Goal: Task Accomplishment & Management: Use online tool/utility

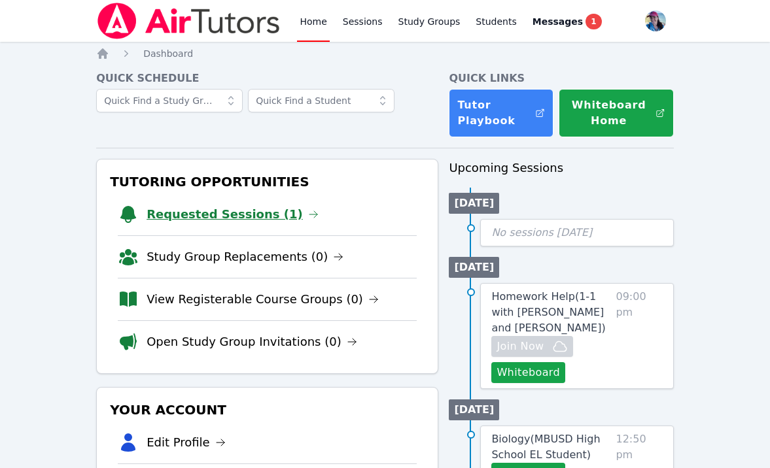
click at [218, 209] on link "Requested Sessions (1)" at bounding box center [233, 214] width 172 height 18
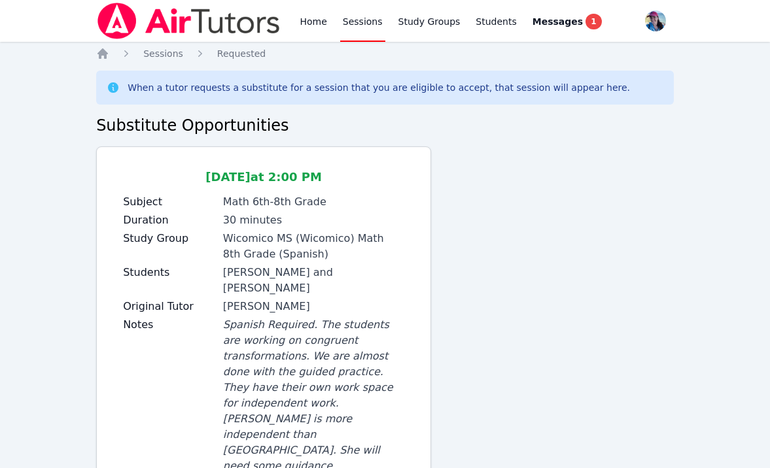
scroll to position [56, 0]
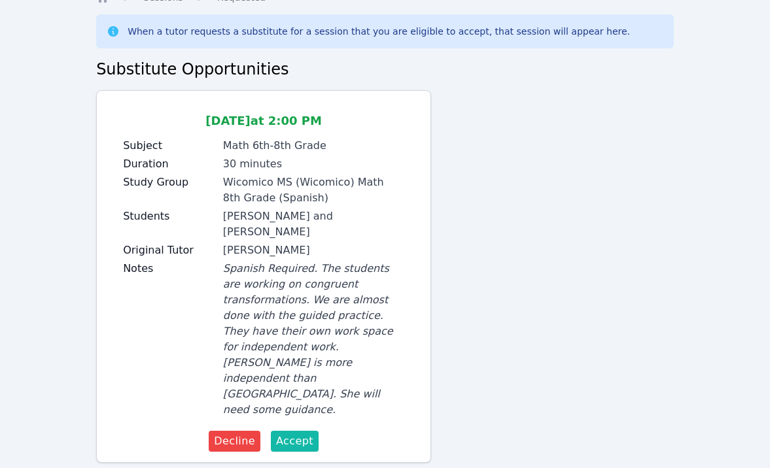
click at [300, 431] on button "Accept" at bounding box center [295, 441] width 48 height 21
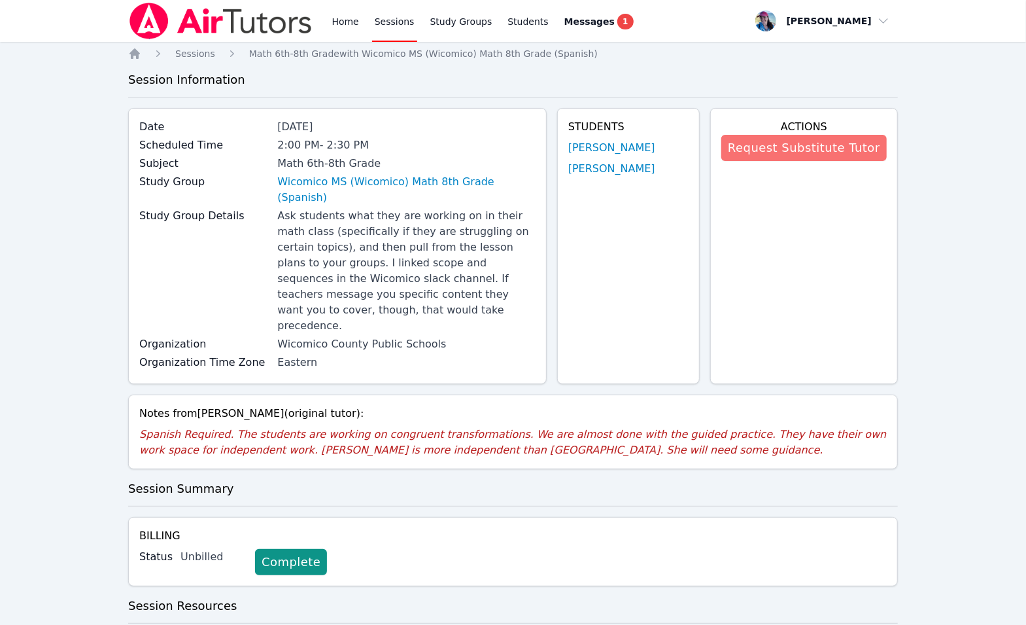
click at [769, 141] on button "Request Substitute Tutor" at bounding box center [803, 148] width 165 height 26
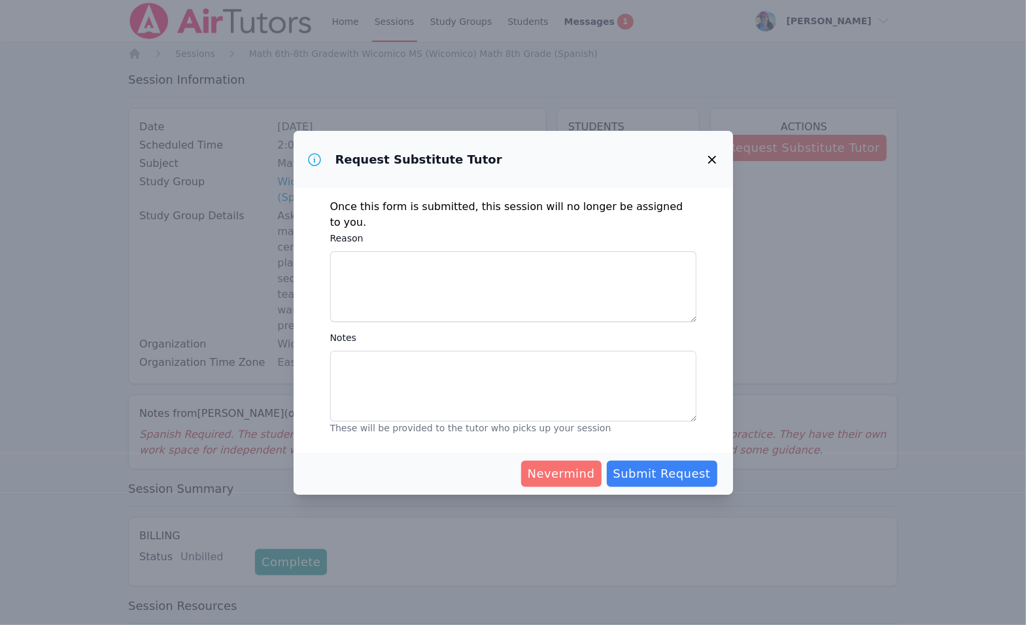
click at [570, 468] on button "Nevermind" at bounding box center [561, 473] width 80 height 26
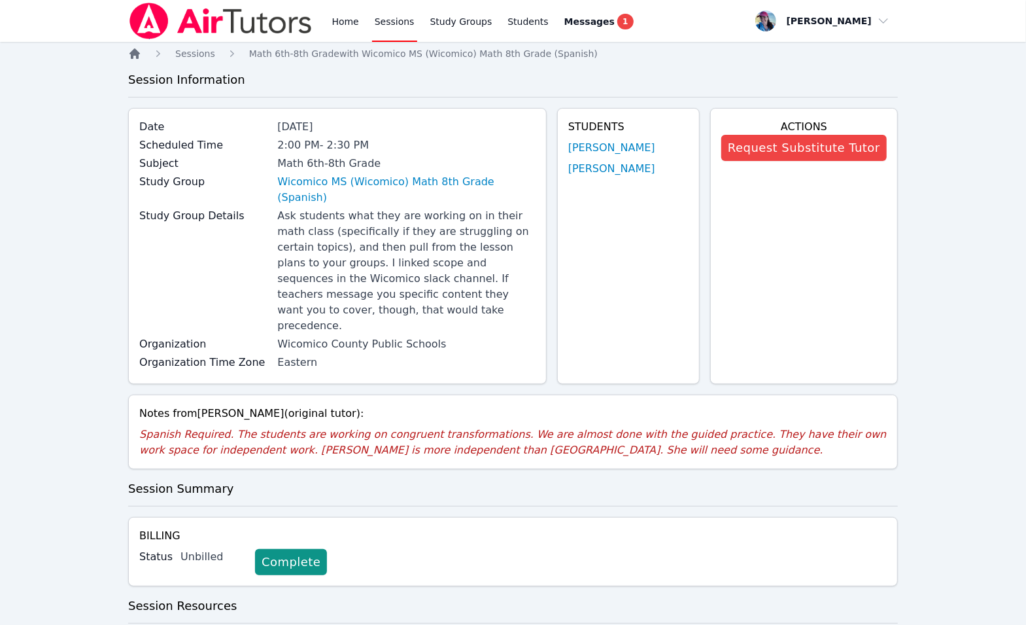
click at [131, 56] on icon "Breadcrumb" at bounding box center [135, 53] width 10 height 10
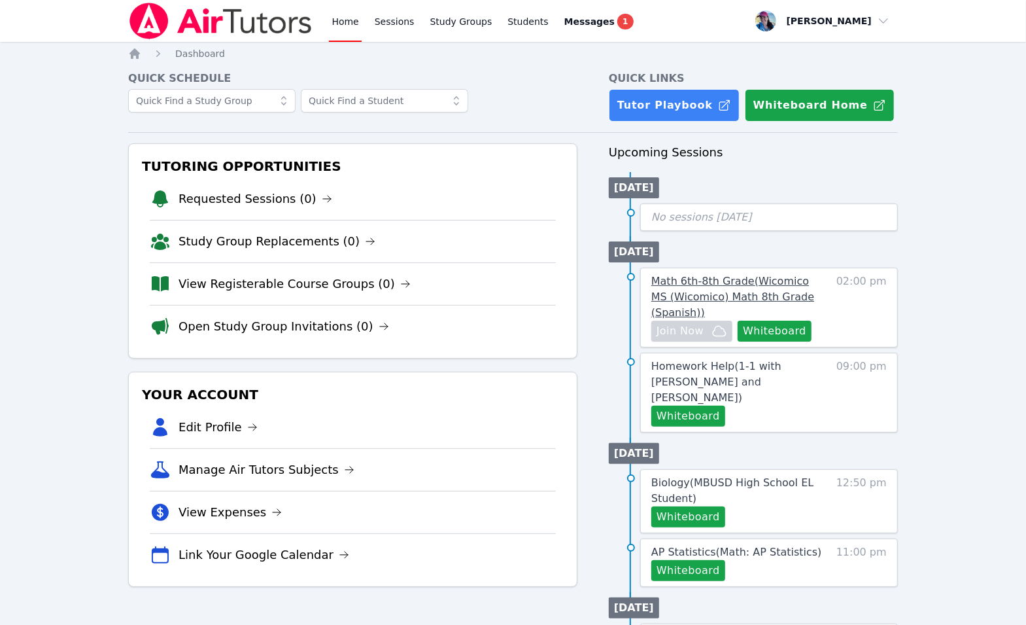
click at [729, 287] on link "Math 6th-8th Grade ( Wicomico MS (Wicomico) Math 8th Grade (Spanish) )" at bounding box center [739, 296] width 177 height 47
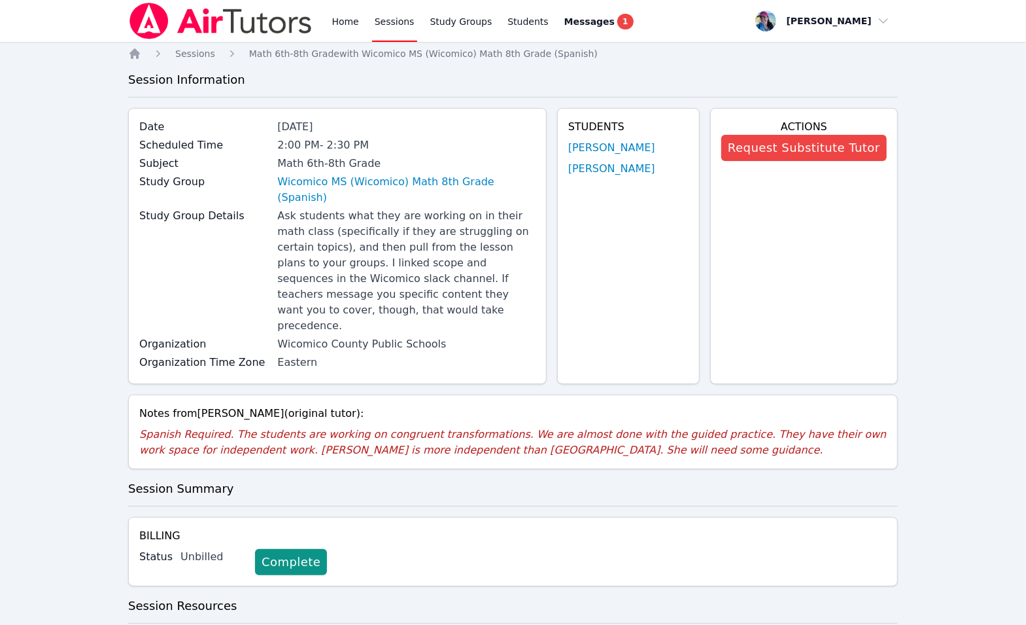
scroll to position [360, 0]
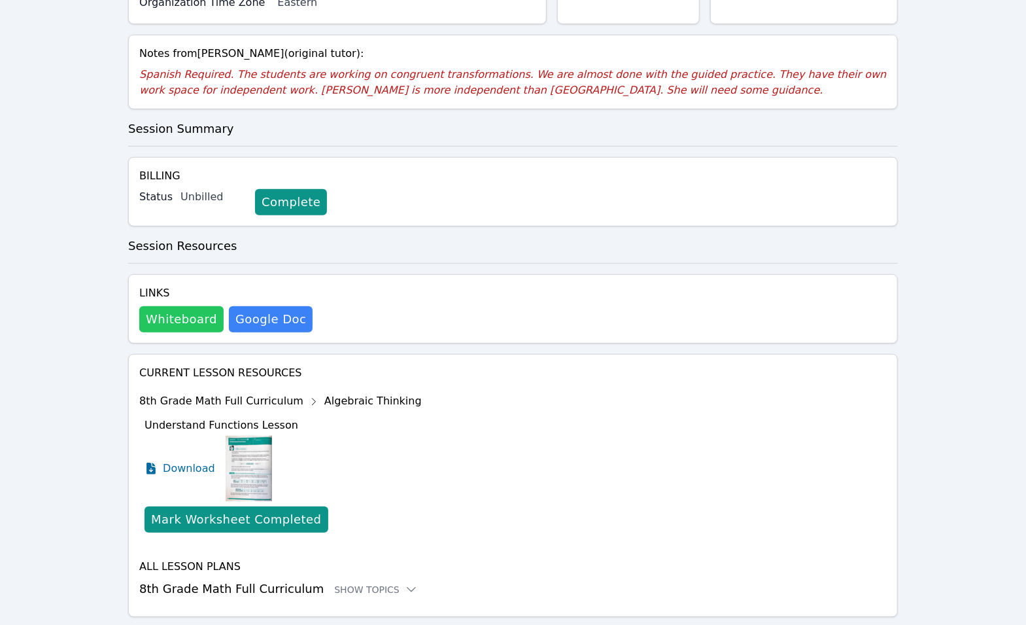
click at [182, 306] on button "Whiteboard" at bounding box center [181, 319] width 84 height 26
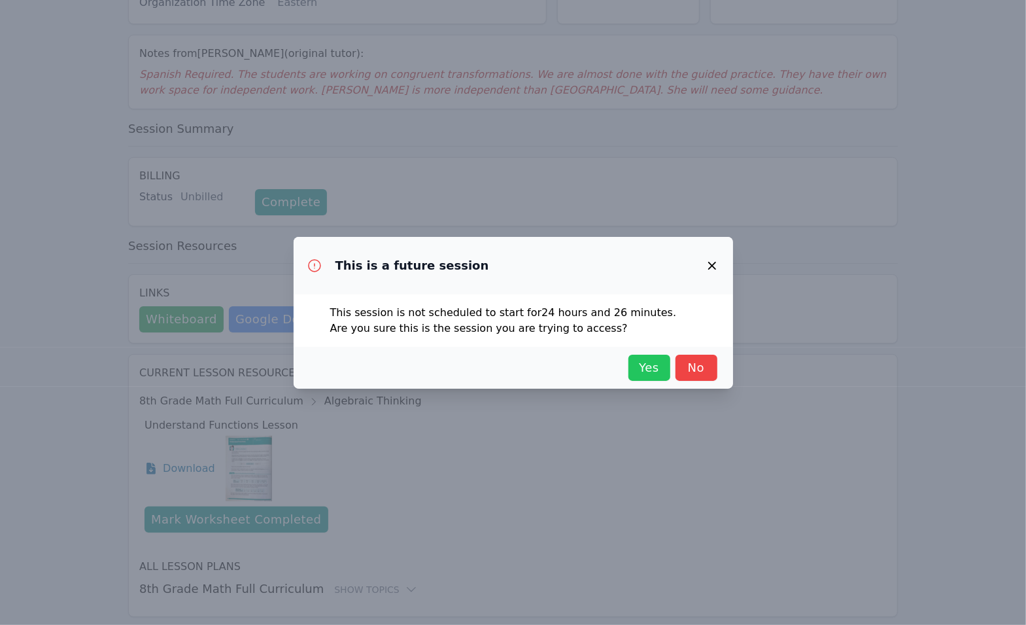
click at [656, 369] on span "Yes" at bounding box center [649, 367] width 29 height 18
